Goal: Navigation & Orientation: Find specific page/section

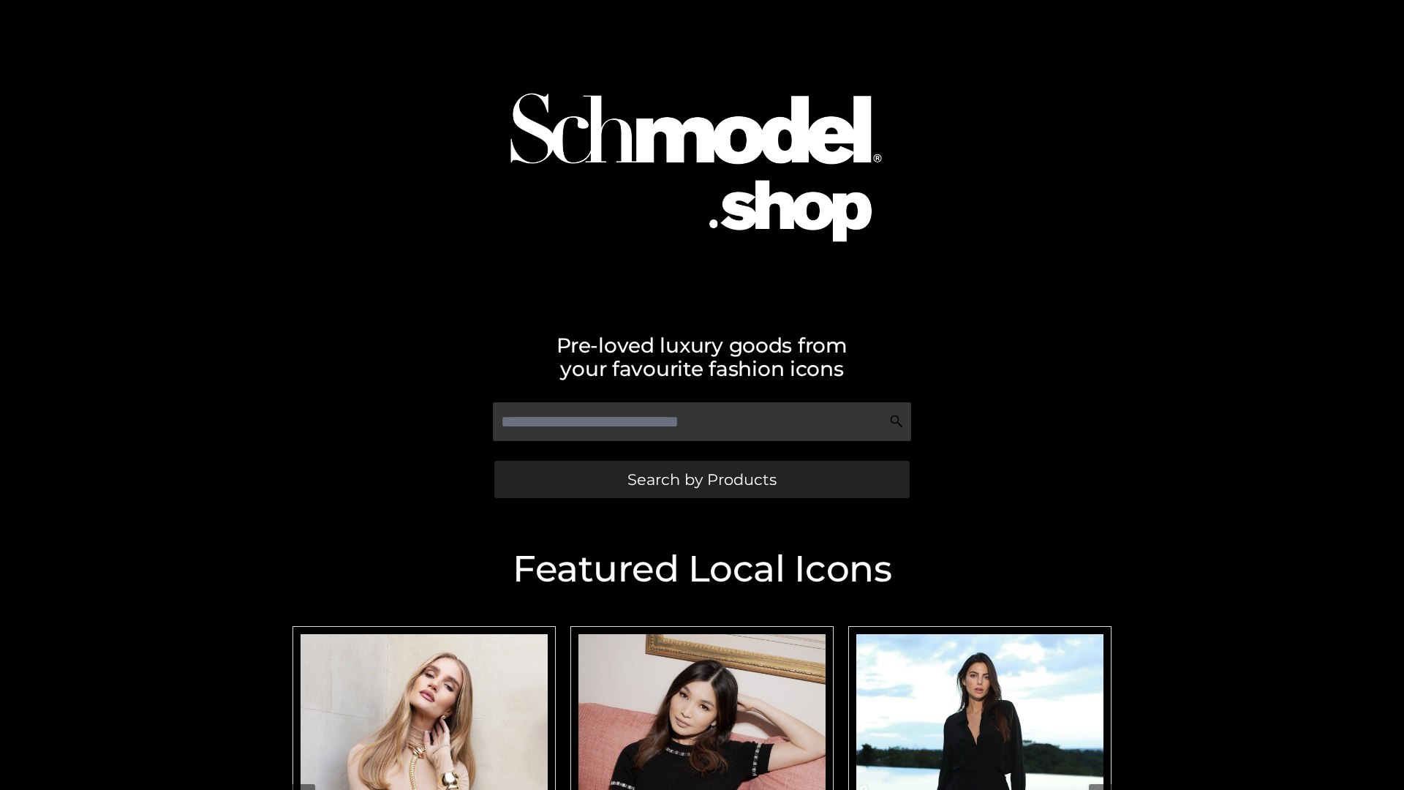
click at [701, 479] on span "Search by Products" at bounding box center [701, 479] width 149 height 15
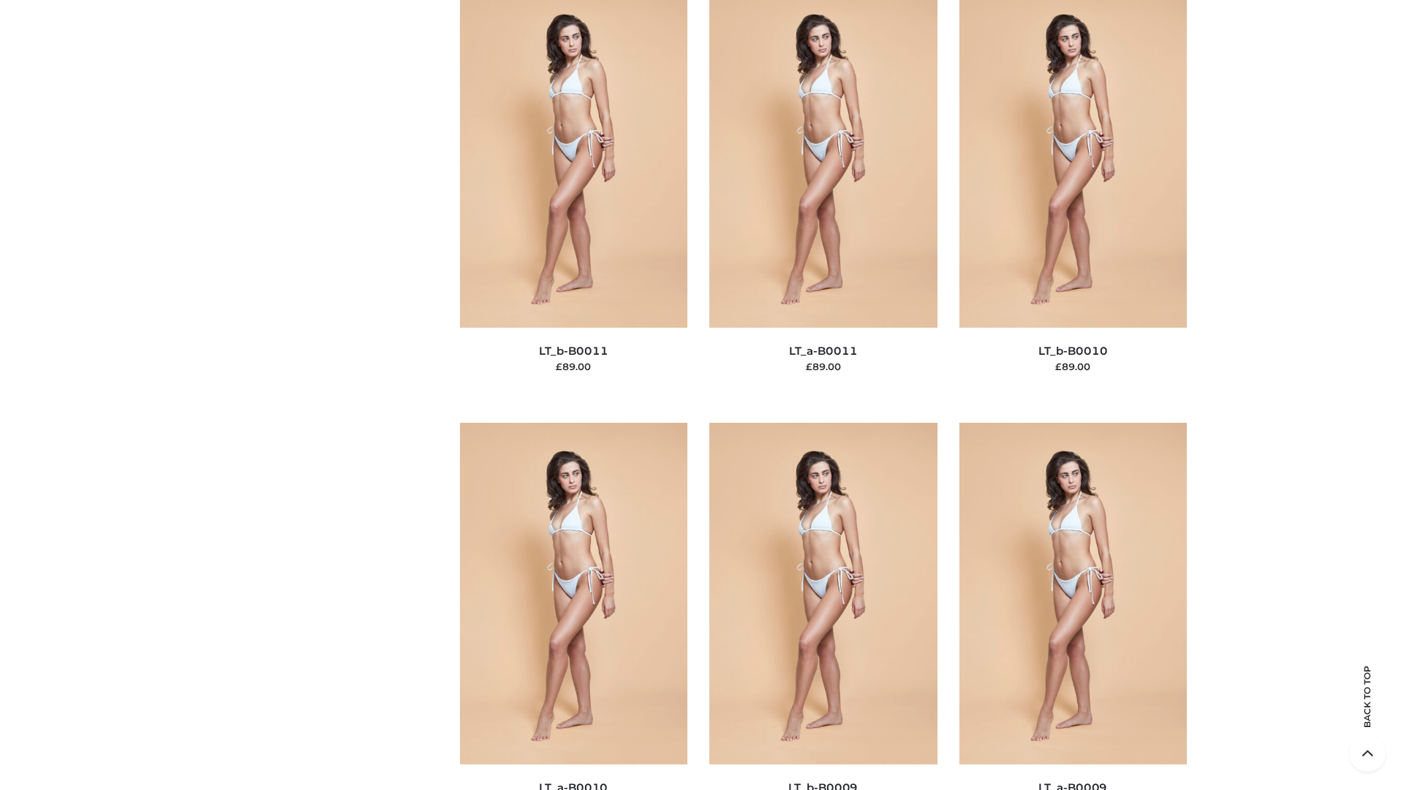
scroll to position [6567, 0]
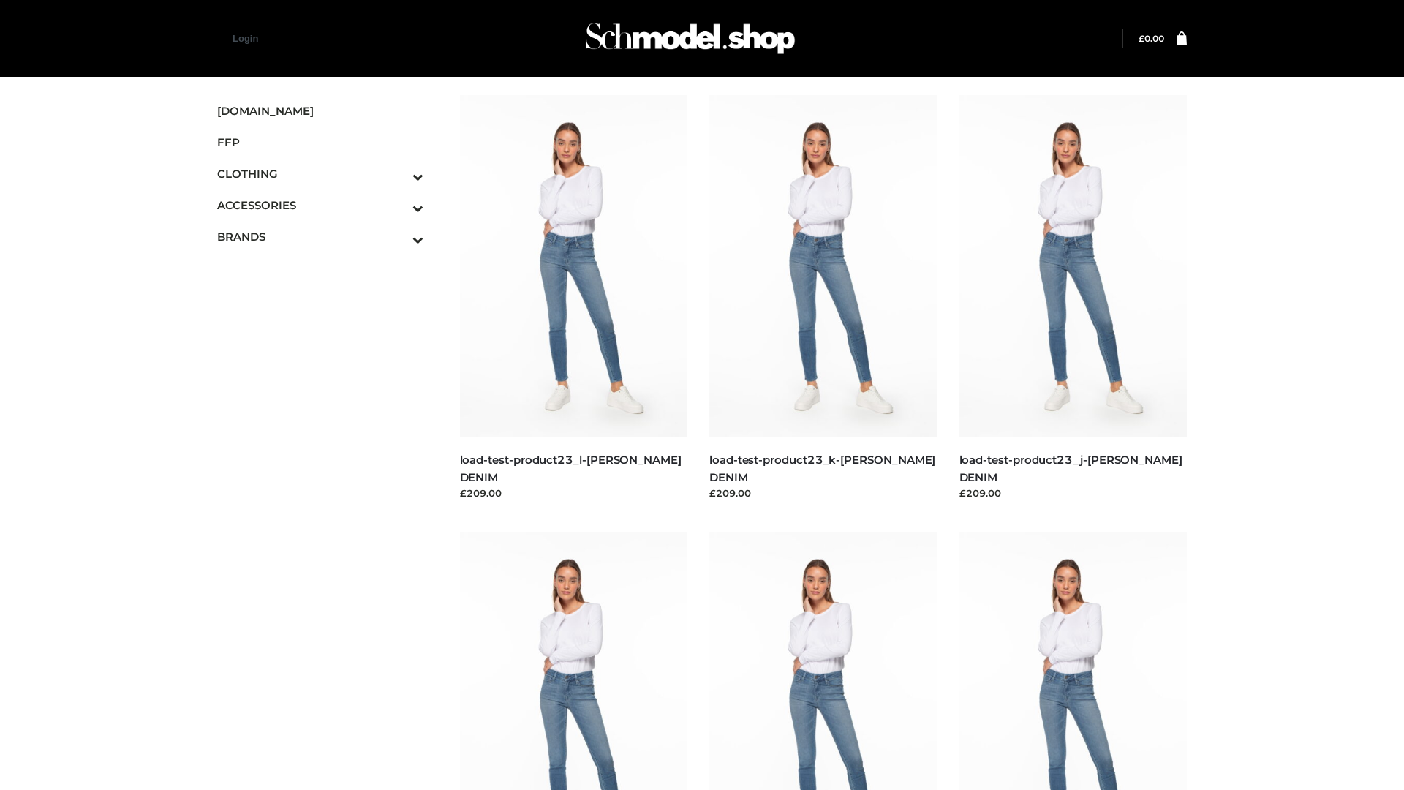
scroll to position [1283, 0]
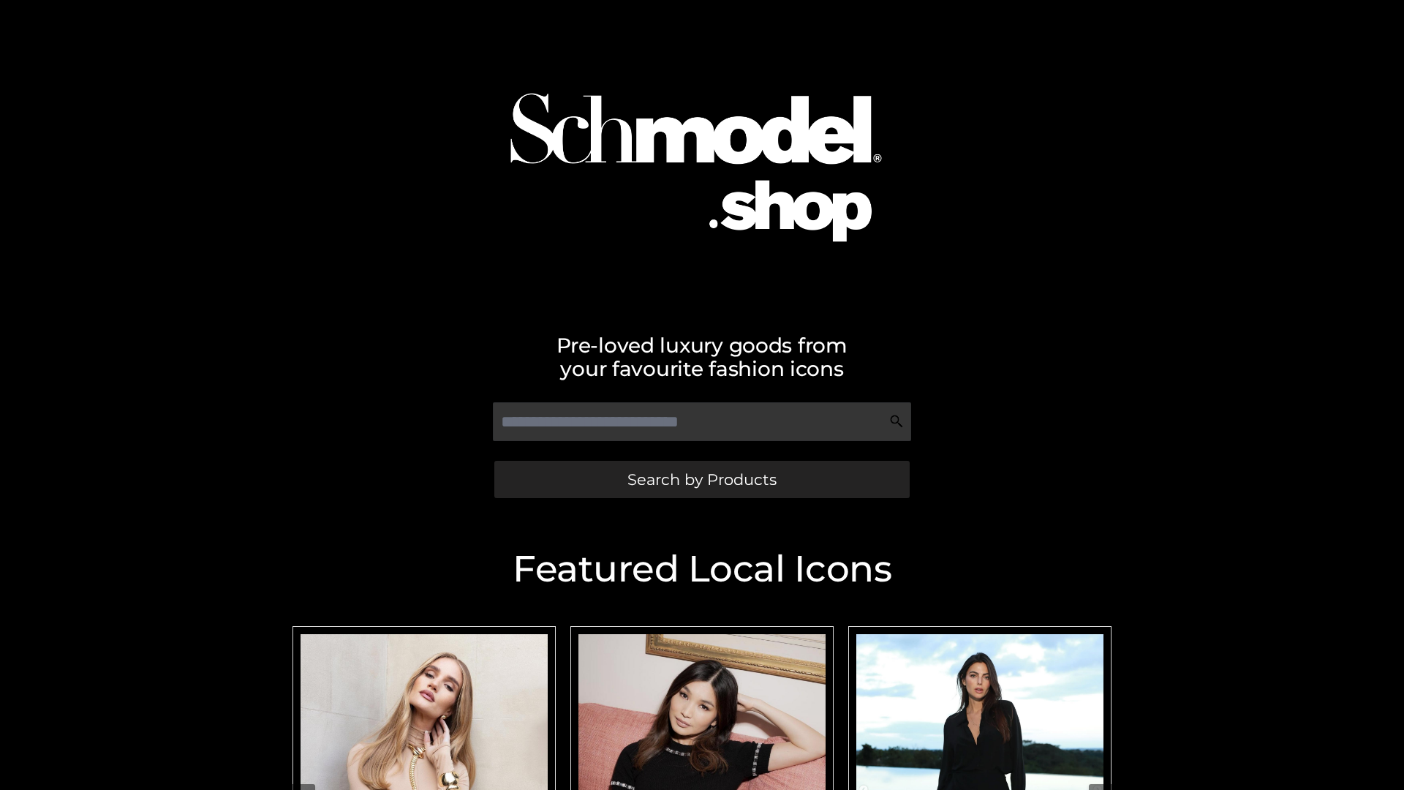
click at [701, 479] on span "Search by Products" at bounding box center [701, 479] width 149 height 15
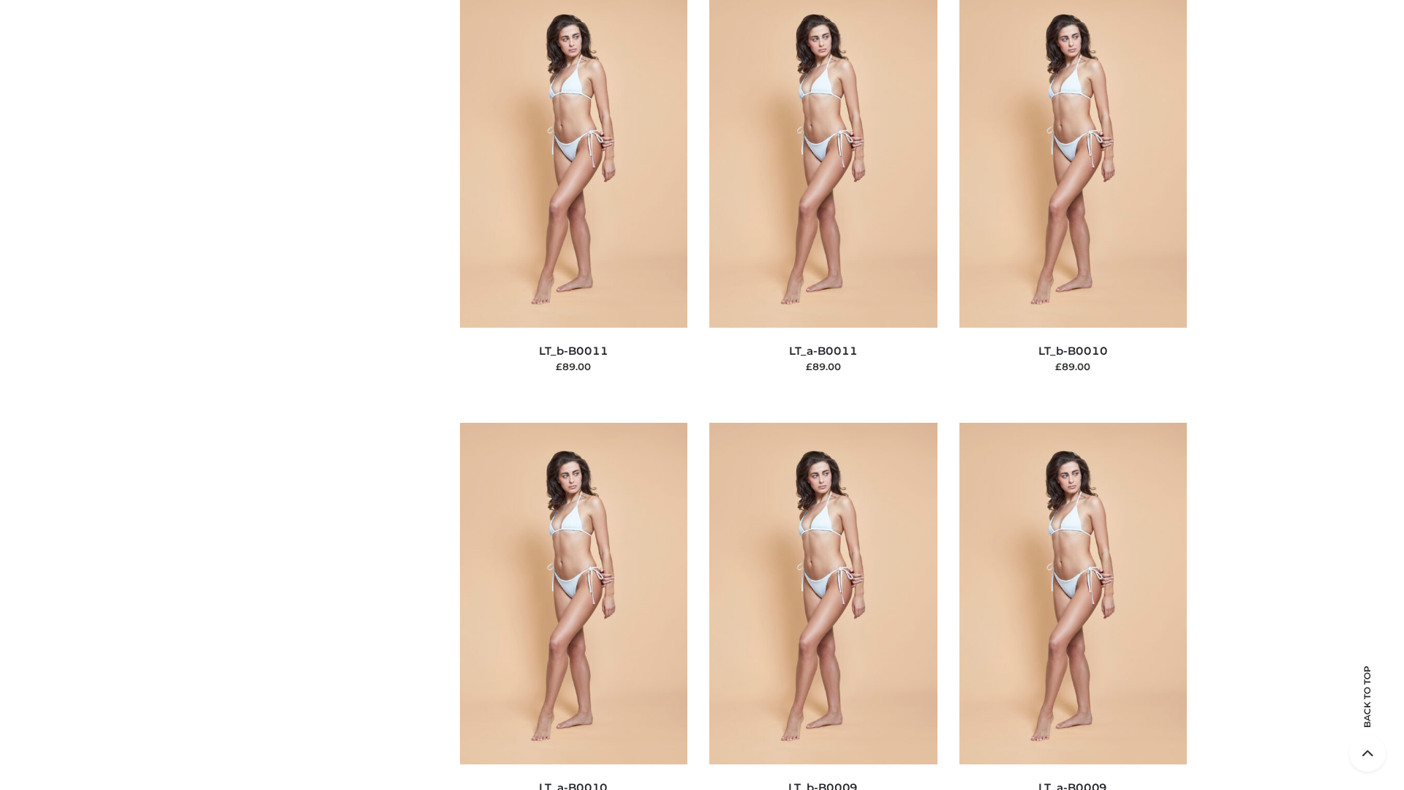
scroll to position [6567, 0]
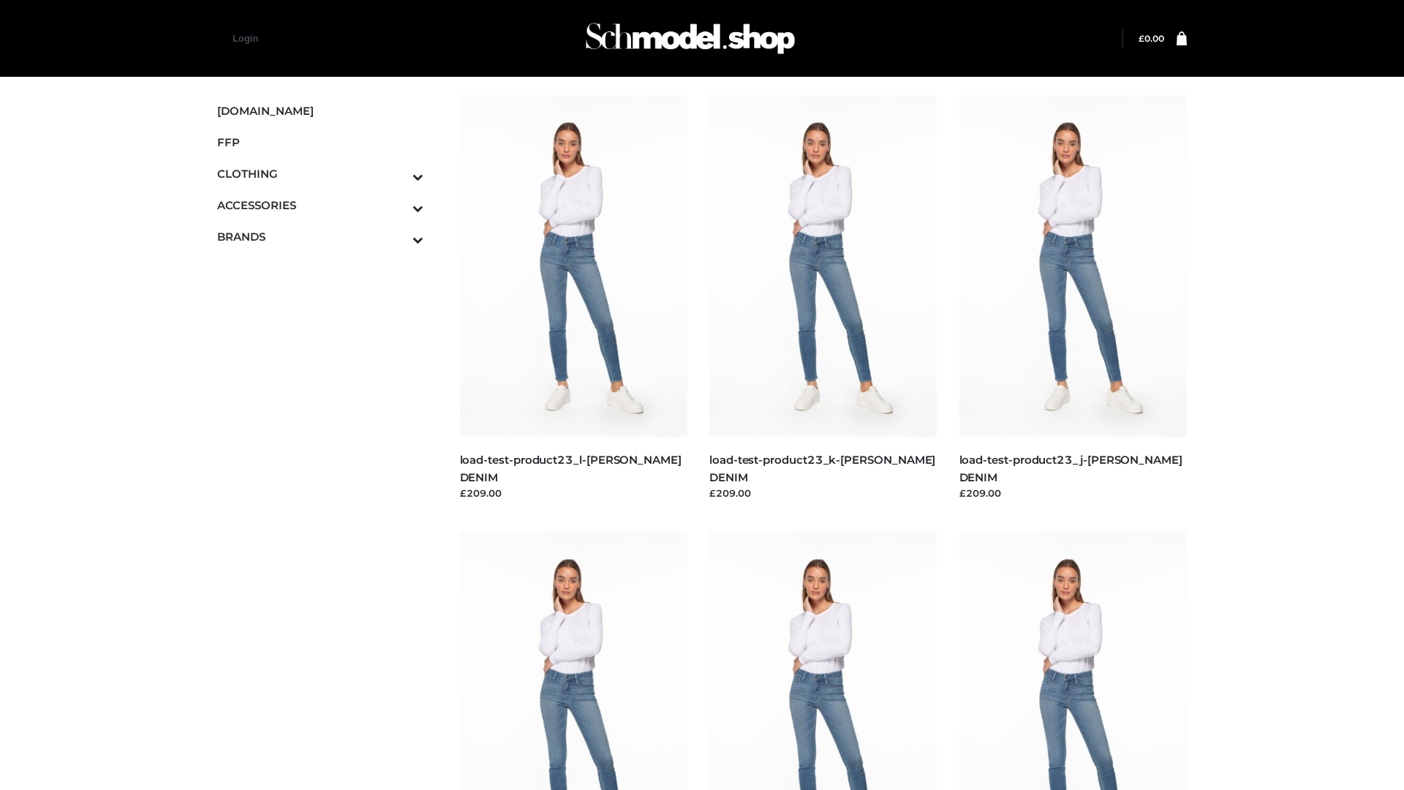
scroll to position [1283, 0]
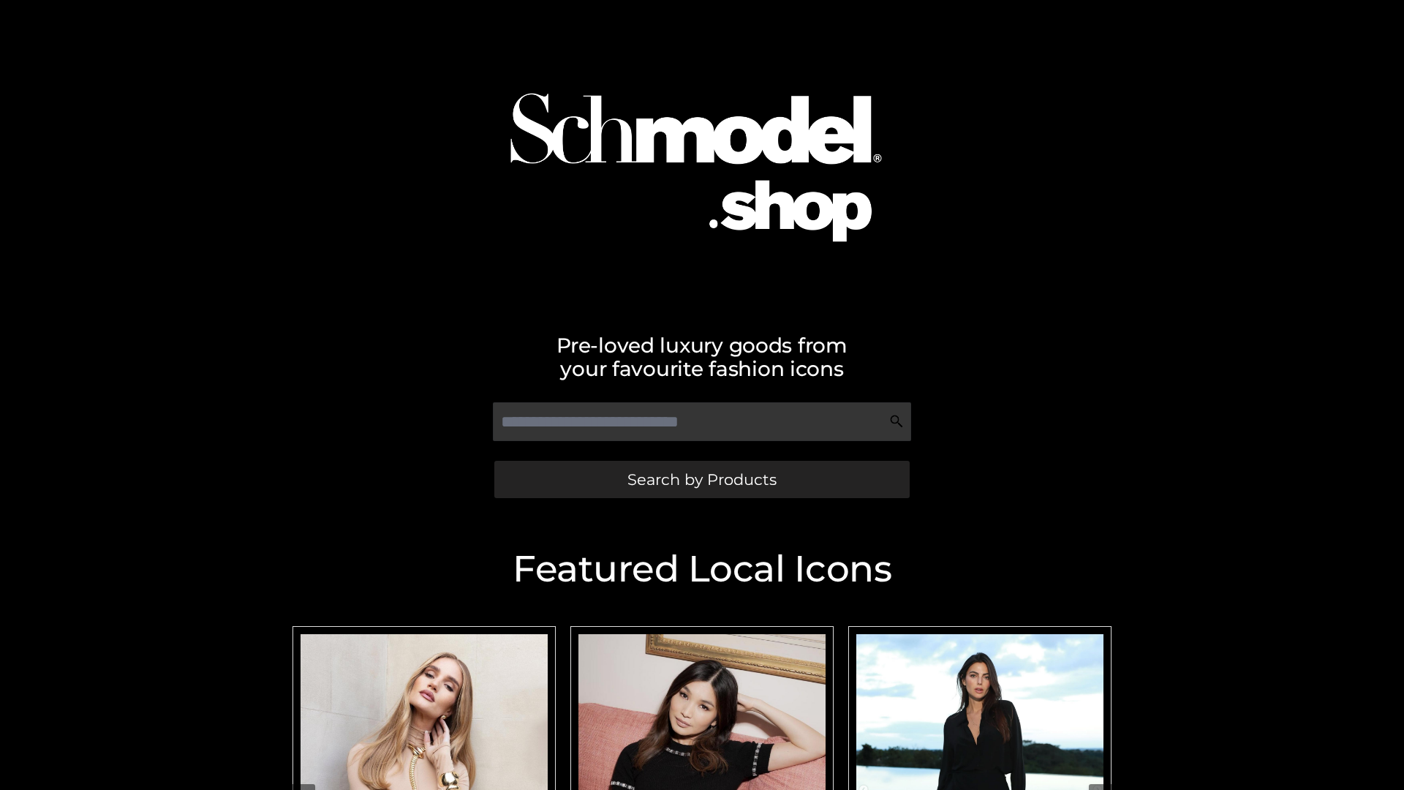
click at [701, 479] on span "Search by Products" at bounding box center [701, 479] width 149 height 15
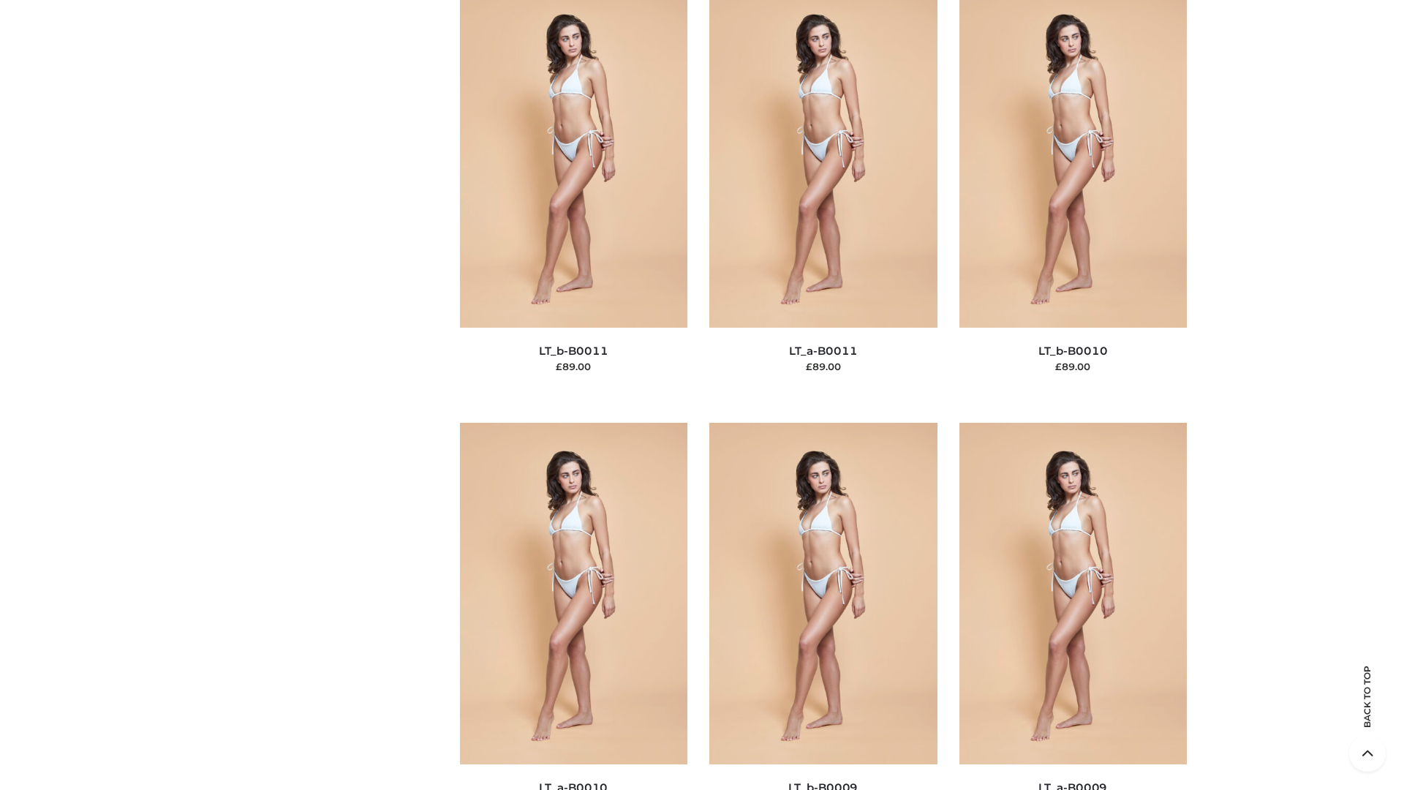
scroll to position [6567, 0]
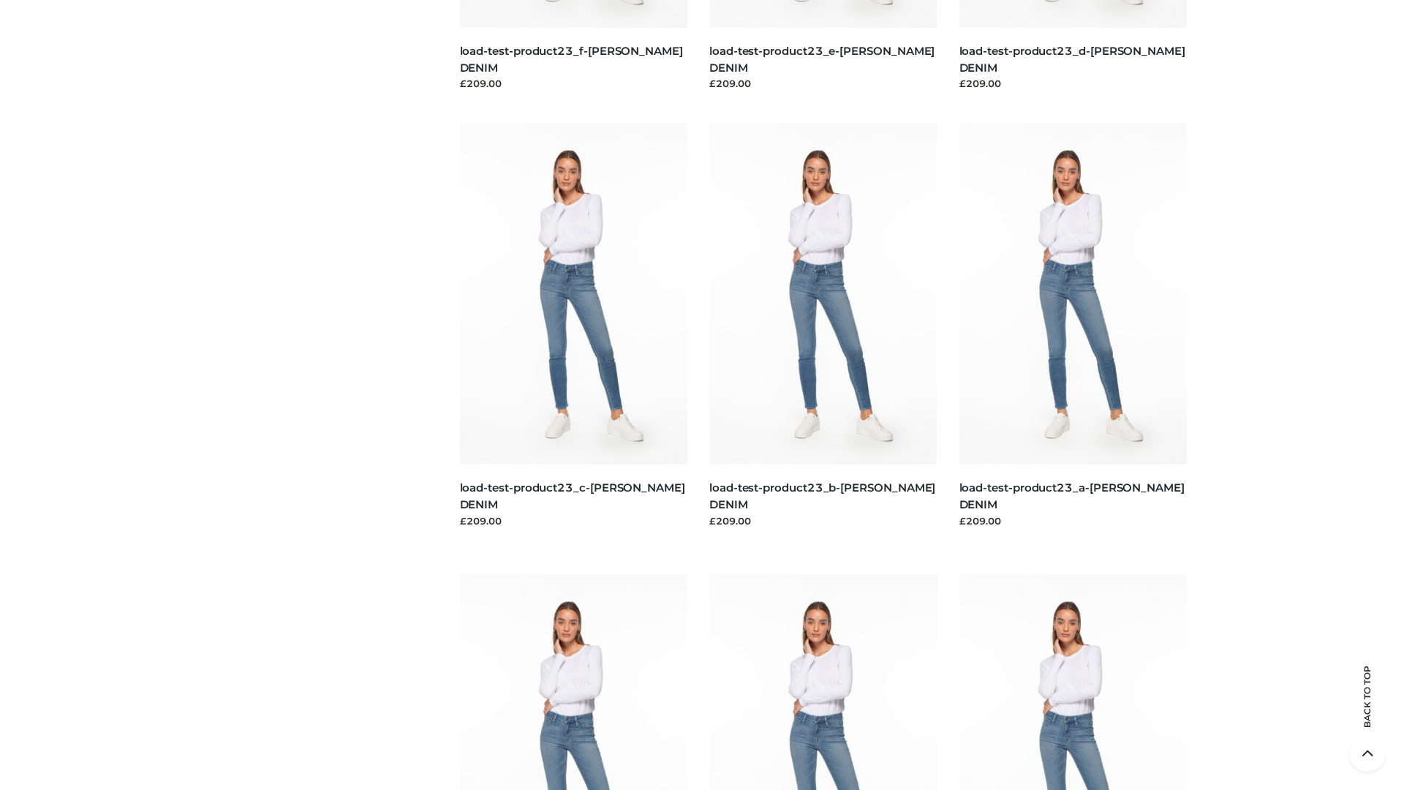
scroll to position [1283, 0]
